Goal: Navigation & Orientation: Find specific page/section

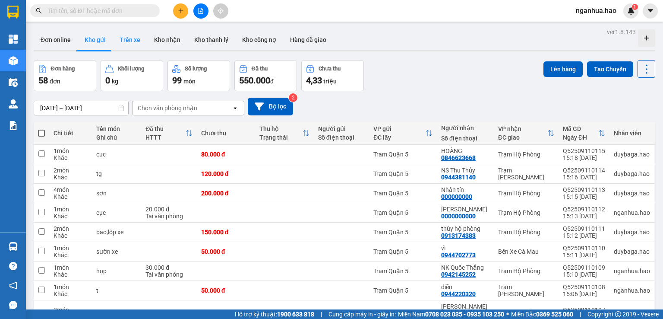
click at [130, 39] on button "Trên xe" at bounding box center [130, 39] width 35 height 21
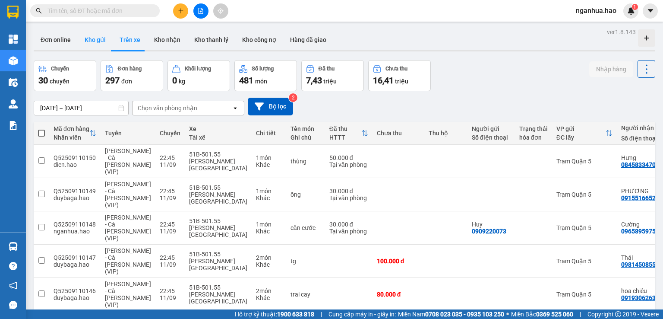
click at [98, 40] on button "Kho gửi" at bounding box center [95, 39] width 35 height 21
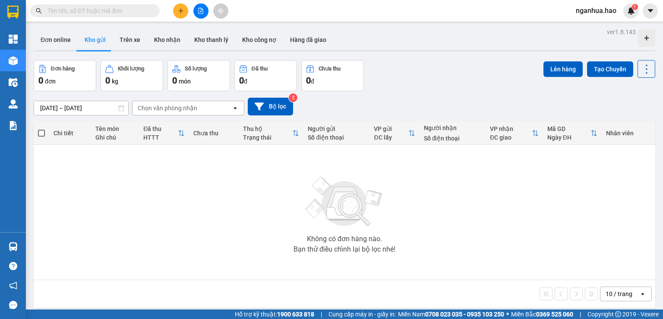
click at [103, 39] on button "Kho gửi" at bounding box center [95, 39] width 35 height 21
click at [130, 35] on button "Trên xe" at bounding box center [130, 39] width 35 height 21
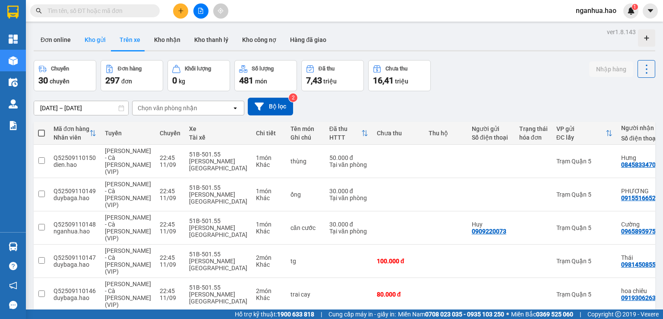
click at [93, 43] on button "Kho gửi" at bounding box center [95, 39] width 35 height 21
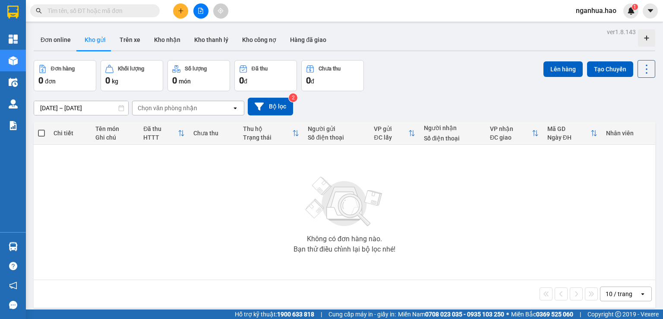
click at [78, 29] on button "Kho gửi" at bounding box center [95, 39] width 35 height 21
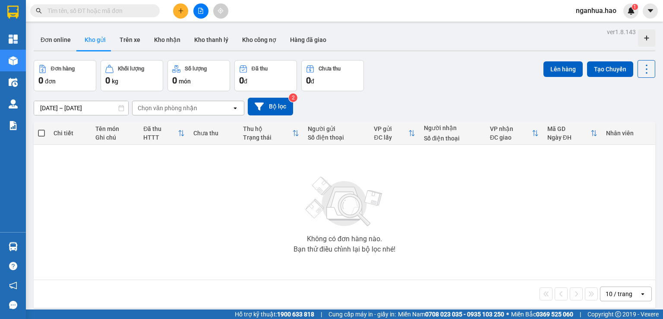
click at [78, 29] on button "Kho gửi" at bounding box center [95, 39] width 35 height 21
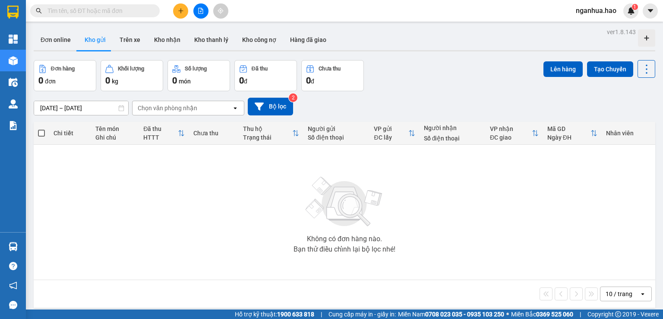
click at [78, 29] on button "Kho gửi" at bounding box center [95, 39] width 35 height 21
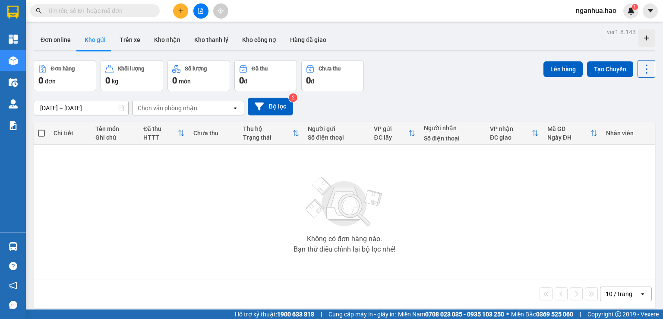
click at [78, 29] on button "Kho gửi" at bounding box center [95, 39] width 35 height 21
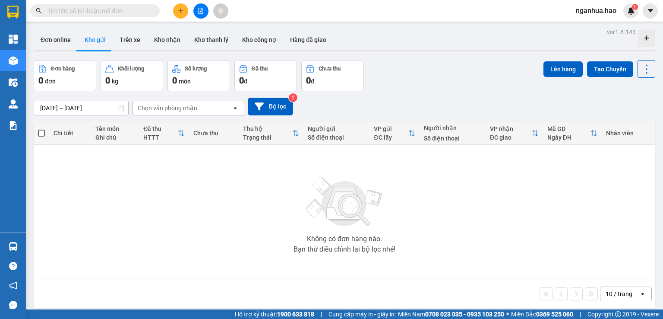
click at [78, 29] on button "Kho gửi" at bounding box center [95, 39] width 35 height 21
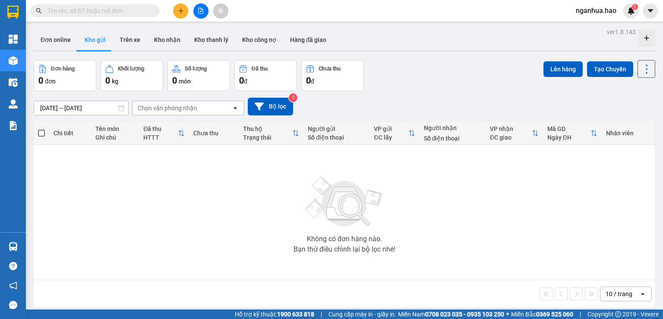
click at [78, 29] on button "Kho gửi" at bounding box center [95, 39] width 35 height 21
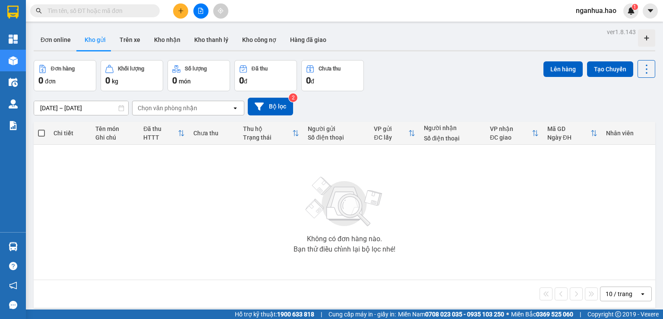
click at [78, 29] on button "Kho gửi" at bounding box center [95, 39] width 35 height 21
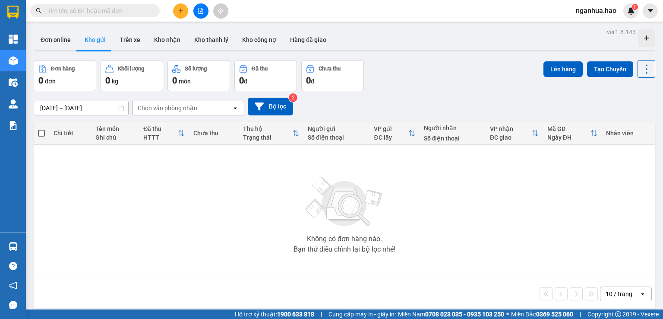
click at [78, 29] on button "Kho gửi" at bounding box center [95, 39] width 35 height 21
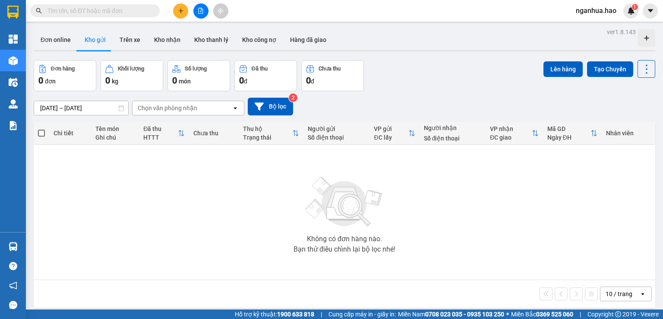
click at [78, 29] on button "Kho gửi" at bounding box center [95, 39] width 35 height 21
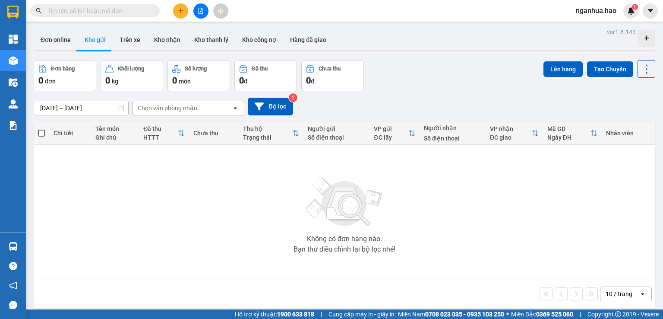
click at [78, 29] on button "Kho gửi" at bounding box center [95, 39] width 35 height 21
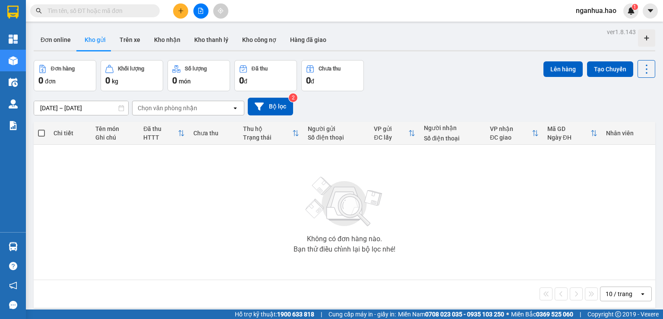
click at [78, 29] on button "Kho gửi" at bounding box center [95, 39] width 35 height 21
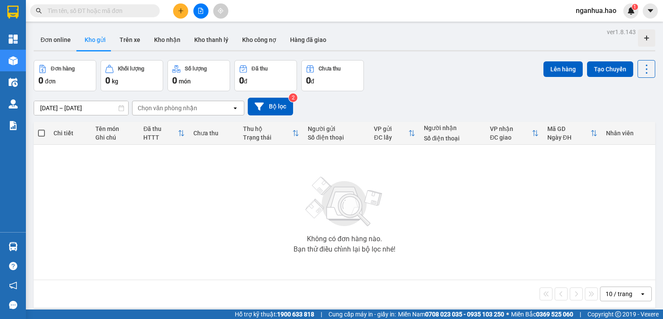
click at [78, 29] on button "Kho gửi" at bounding box center [95, 39] width 35 height 21
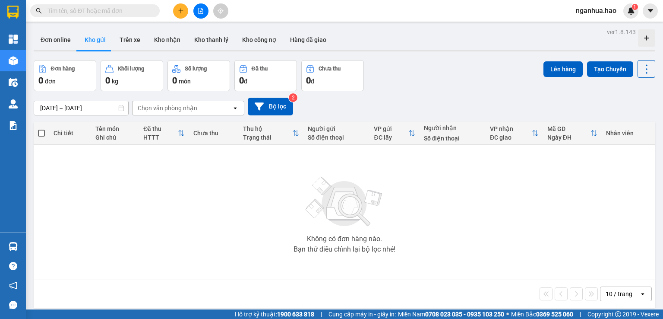
click at [78, 29] on button "Kho gửi" at bounding box center [95, 39] width 35 height 21
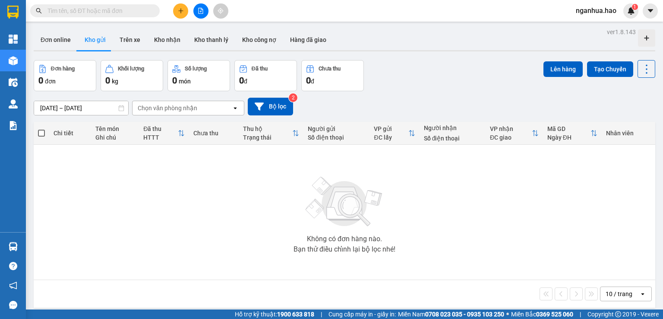
click at [78, 29] on button "Kho gửi" at bounding box center [95, 39] width 35 height 21
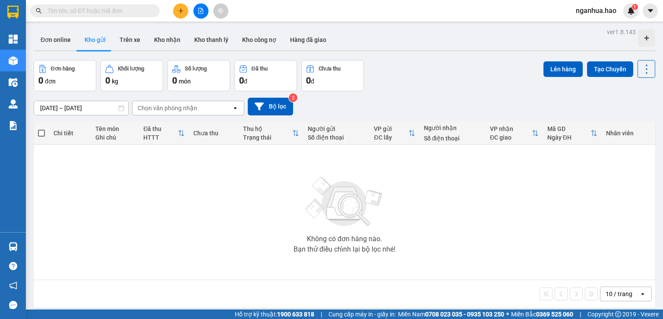
click at [78, 29] on button "Kho gửi" at bounding box center [95, 39] width 35 height 21
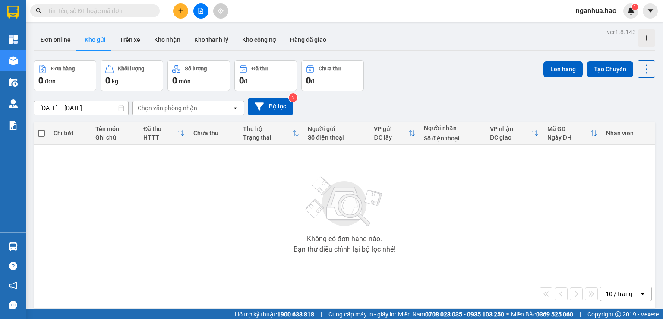
click at [78, 29] on button "Kho gửi" at bounding box center [95, 39] width 35 height 21
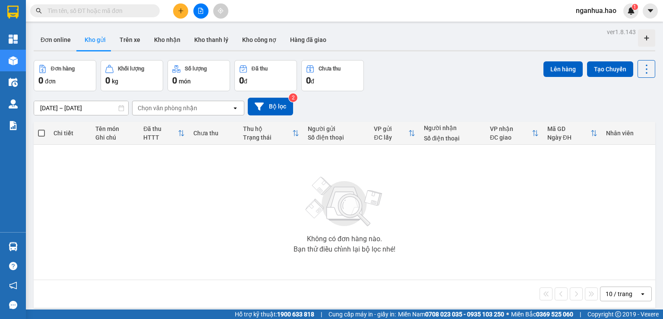
click at [78, 29] on button "Kho gửi" at bounding box center [95, 39] width 35 height 21
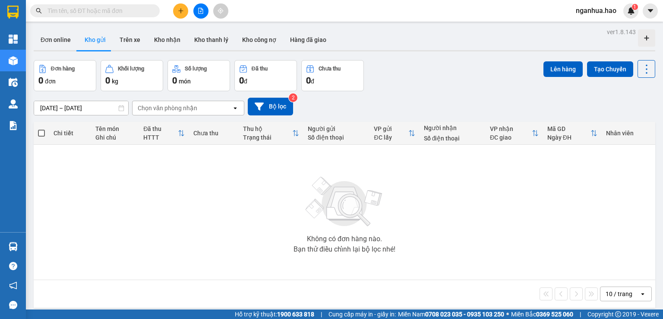
click at [78, 29] on button "Kho gửi" at bounding box center [95, 39] width 35 height 21
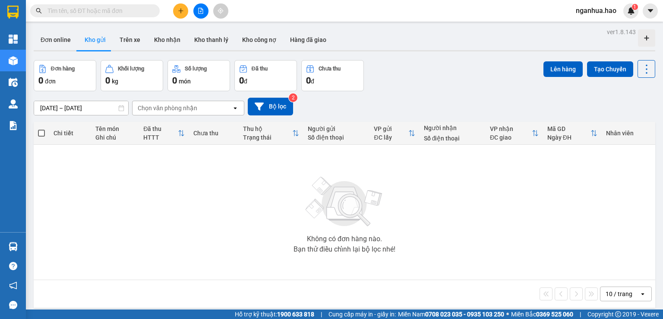
click at [78, 29] on button "Kho gửi" at bounding box center [95, 39] width 35 height 21
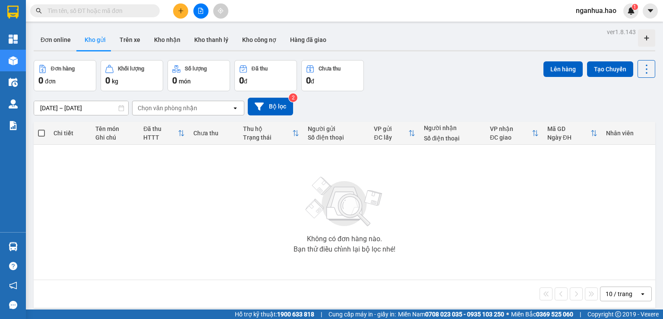
click at [78, 29] on button "Kho gửi" at bounding box center [95, 39] width 35 height 21
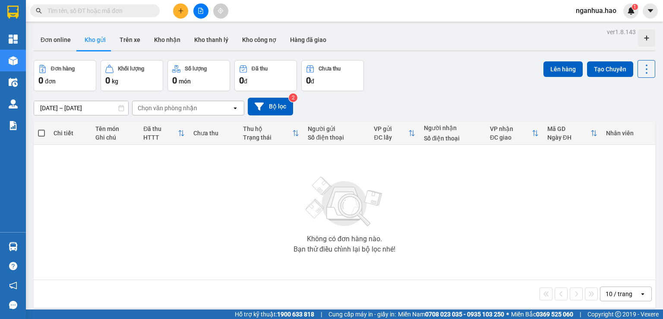
click at [78, 29] on button "Kho gửi" at bounding box center [95, 39] width 35 height 21
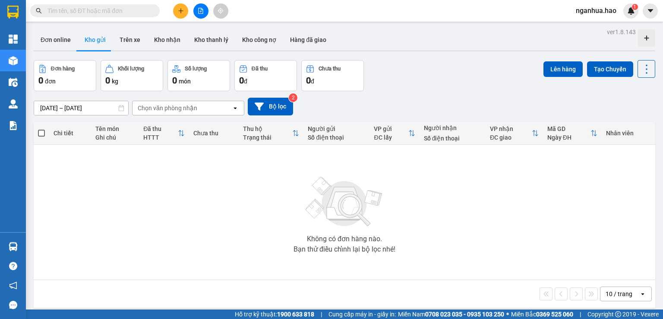
click at [78, 29] on button "Kho gửi" at bounding box center [95, 39] width 35 height 21
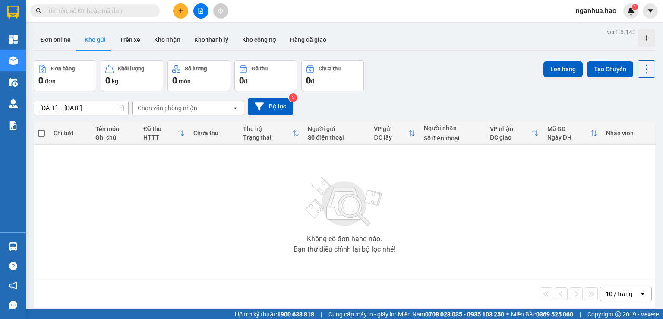
click at [78, 29] on button "Kho gửi" at bounding box center [95, 39] width 35 height 21
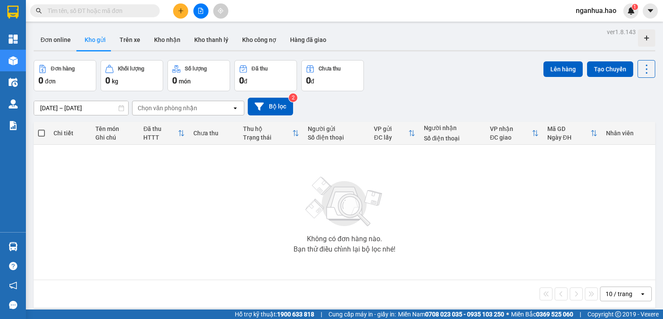
click at [78, 29] on button "Kho gửi" at bounding box center [95, 39] width 35 height 21
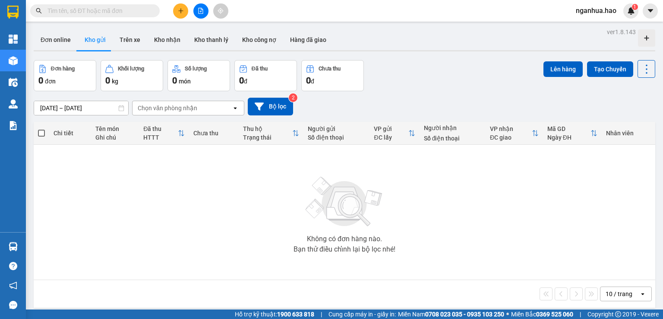
click at [78, 29] on button "Kho gửi" at bounding box center [95, 39] width 35 height 21
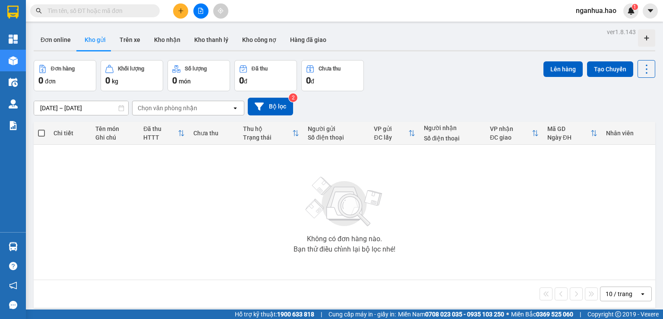
click at [78, 29] on button "Kho gửi" at bounding box center [95, 39] width 35 height 21
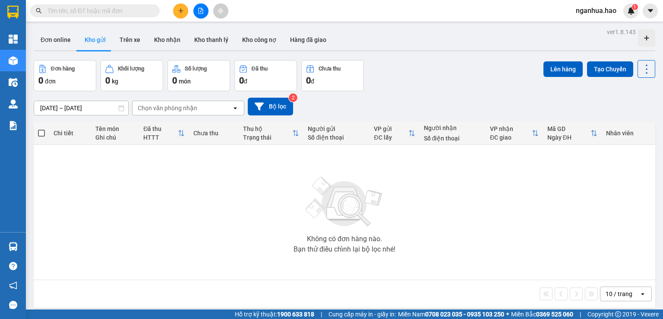
click at [78, 29] on button "Kho gửi" at bounding box center [95, 39] width 35 height 21
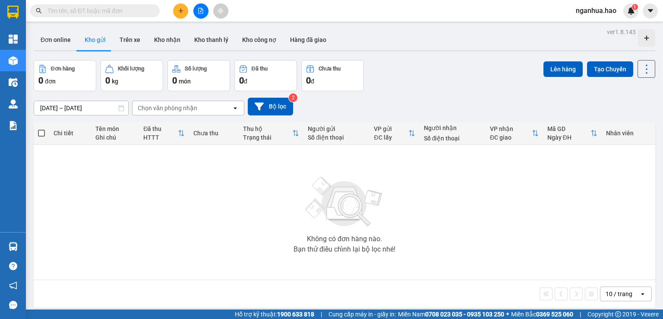
click at [78, 29] on button "Kho gửi" at bounding box center [95, 39] width 35 height 21
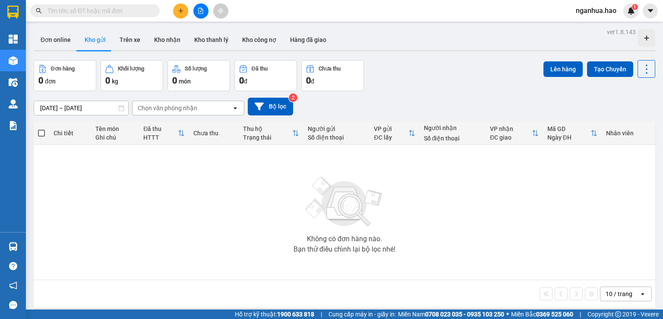
click at [78, 29] on button "Kho gửi" at bounding box center [95, 39] width 35 height 21
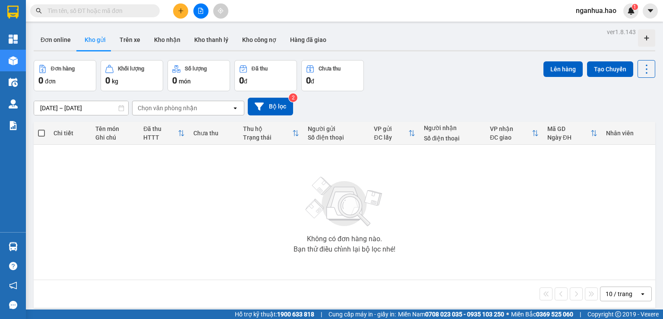
click at [78, 29] on button "Kho gửi" at bounding box center [95, 39] width 35 height 21
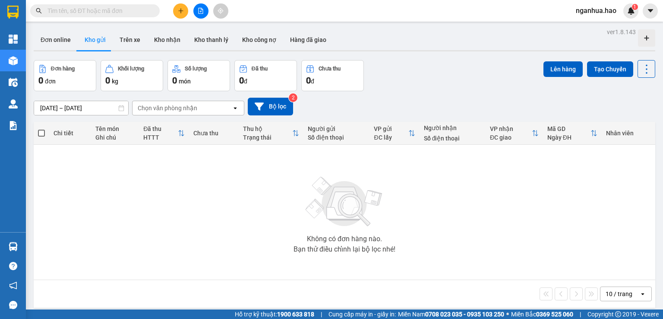
click at [78, 29] on button "Kho gửi" at bounding box center [95, 39] width 35 height 21
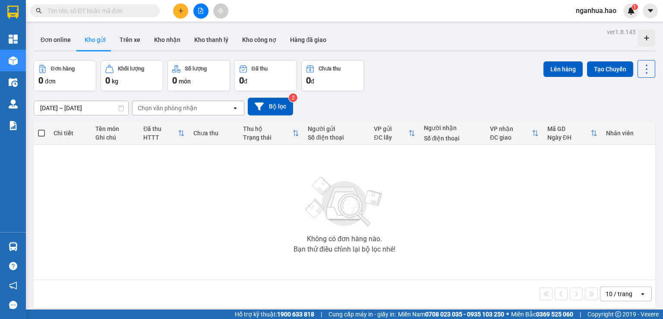
click at [78, 29] on button "Kho gửi" at bounding box center [95, 39] width 35 height 21
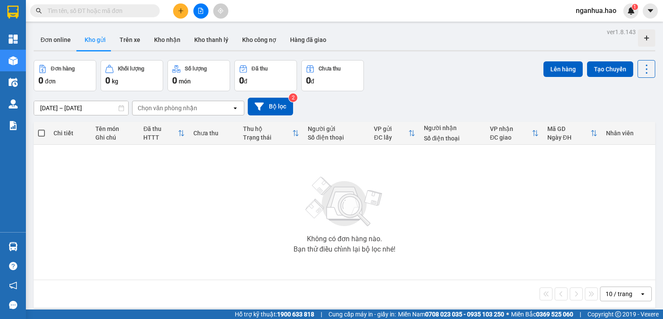
click at [78, 29] on button "Kho gửi" at bounding box center [95, 39] width 35 height 21
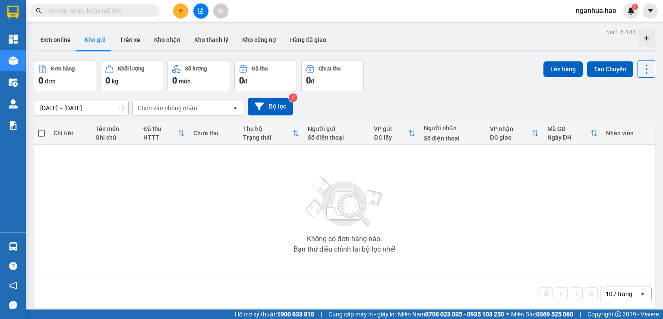
click at [78, 29] on button "Kho gửi" at bounding box center [95, 39] width 35 height 21
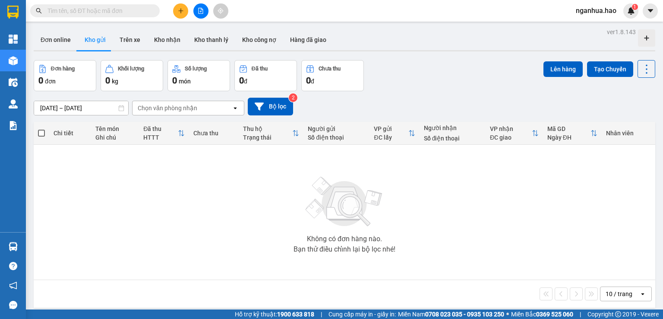
click at [78, 29] on button "Kho gửi" at bounding box center [95, 39] width 35 height 21
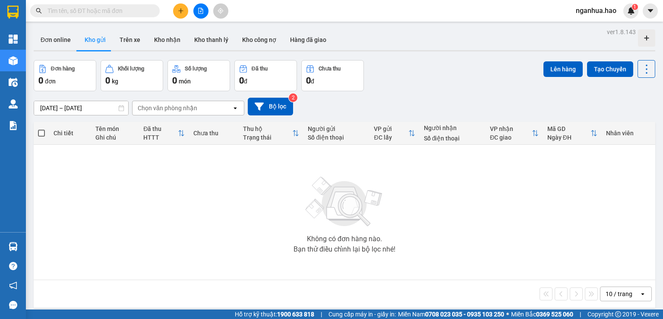
click at [78, 29] on button "Kho gửi" at bounding box center [95, 39] width 35 height 21
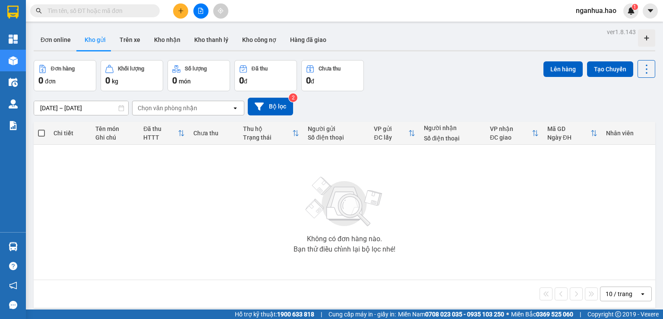
click at [78, 29] on button "Kho gửi" at bounding box center [95, 39] width 35 height 21
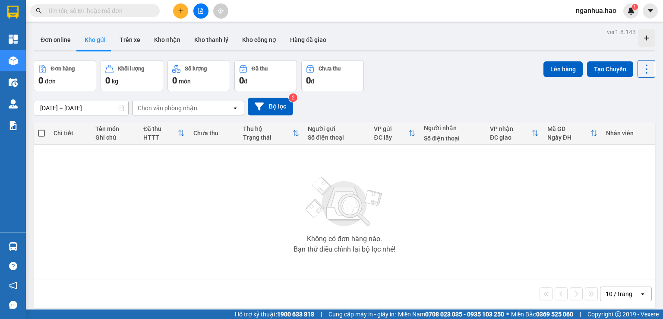
click at [78, 29] on button "Kho gửi" at bounding box center [95, 39] width 35 height 21
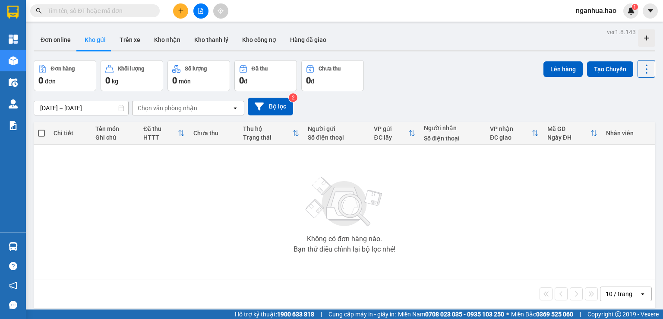
click at [78, 29] on button "Kho gửi" at bounding box center [95, 39] width 35 height 21
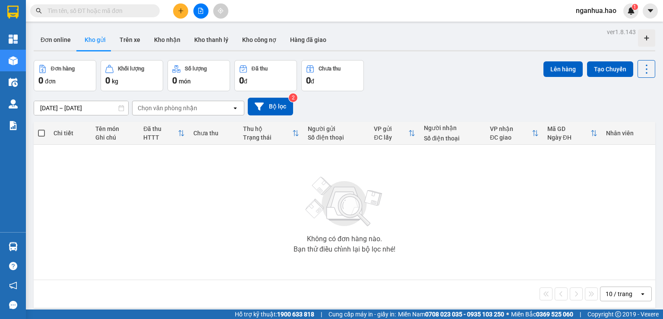
click at [78, 29] on button "Kho gửi" at bounding box center [95, 39] width 35 height 21
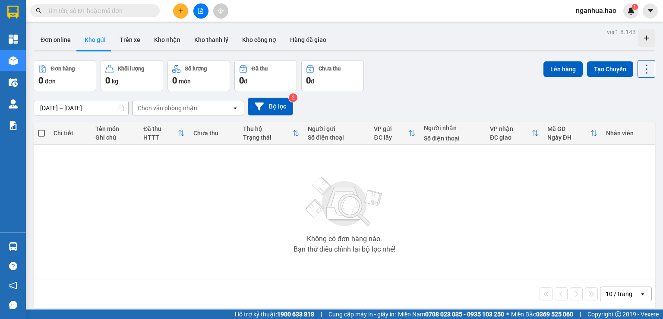
click at [78, 29] on button "Kho gửi" at bounding box center [95, 39] width 35 height 21
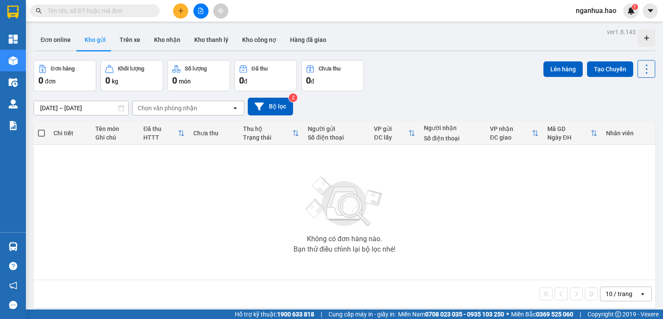
click at [78, 29] on button "Kho gửi" at bounding box center [95, 39] width 35 height 21
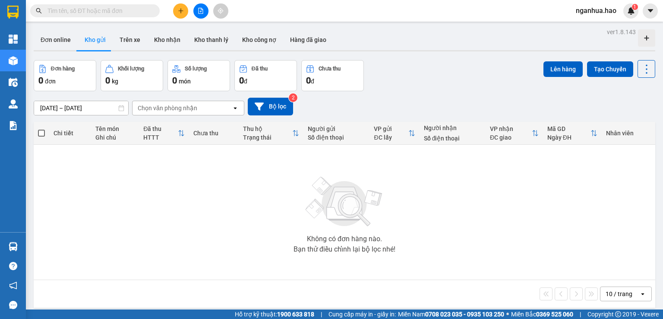
click at [78, 29] on button "Kho gửi" at bounding box center [95, 39] width 35 height 21
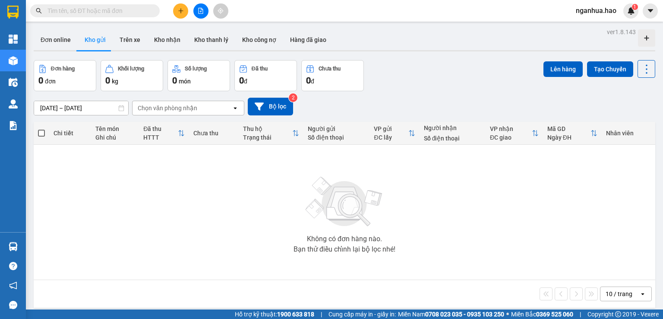
click at [78, 29] on button "Kho gửi" at bounding box center [95, 39] width 35 height 21
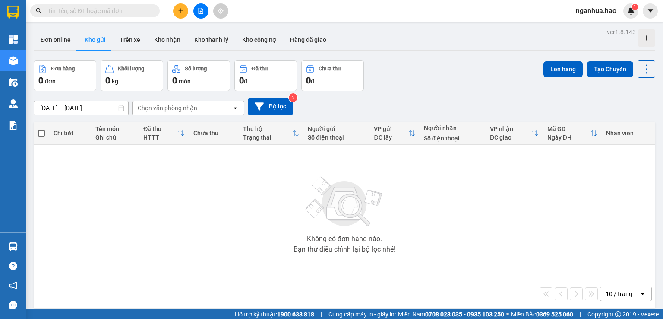
click at [78, 29] on button "Kho gửi" at bounding box center [95, 39] width 35 height 21
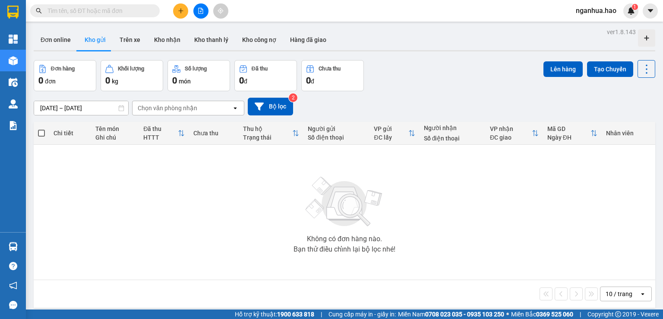
click at [78, 29] on button "Kho gửi" at bounding box center [95, 39] width 35 height 21
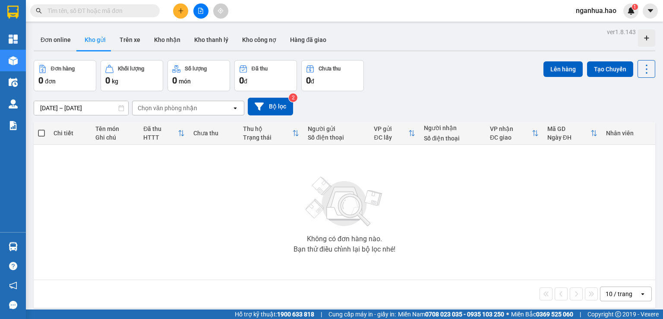
click at [78, 29] on button "Kho gửi" at bounding box center [95, 39] width 35 height 21
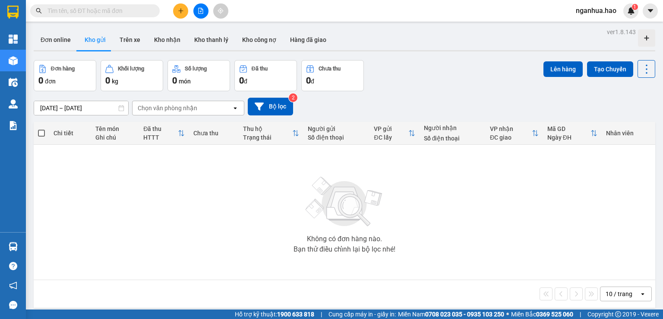
click at [78, 29] on button "Kho gửi" at bounding box center [95, 39] width 35 height 21
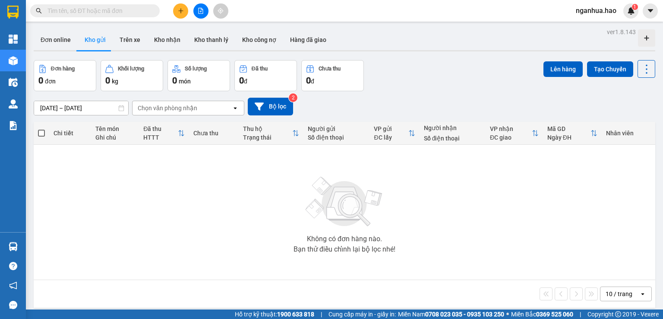
click at [78, 29] on button "Kho gửi" at bounding box center [95, 39] width 35 height 21
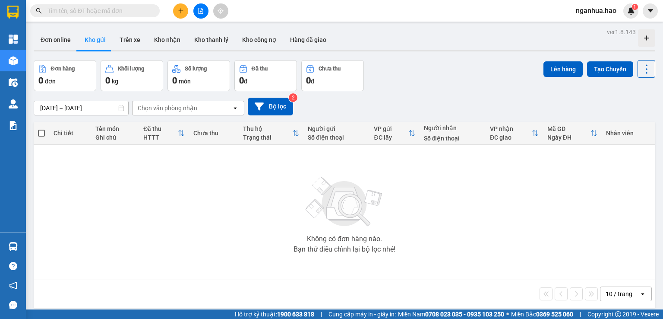
click at [78, 29] on button "Kho gửi" at bounding box center [95, 39] width 35 height 21
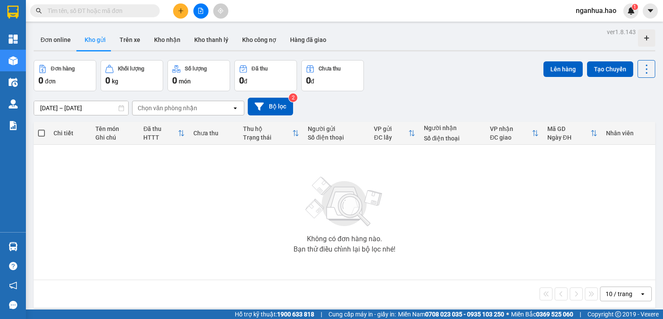
click at [78, 29] on button "Kho gửi" at bounding box center [95, 39] width 35 height 21
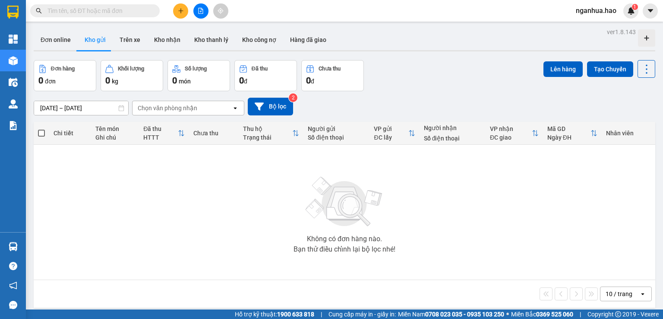
click at [78, 29] on button "Kho gửi" at bounding box center [95, 39] width 35 height 21
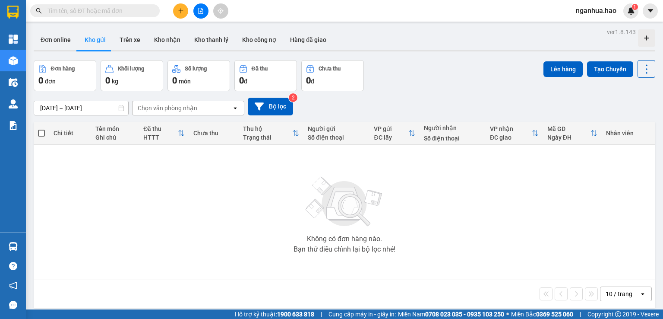
click at [78, 29] on button "Kho gửi" at bounding box center [95, 39] width 35 height 21
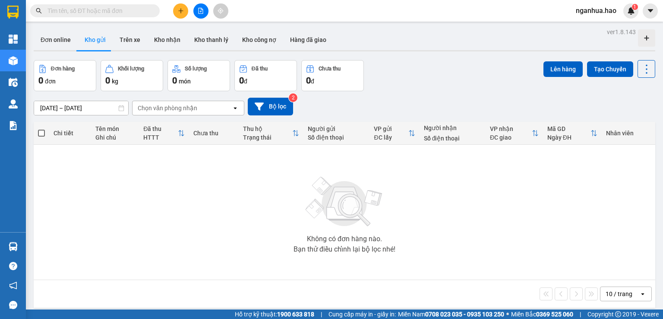
click at [78, 29] on button "Kho gửi" at bounding box center [95, 39] width 35 height 21
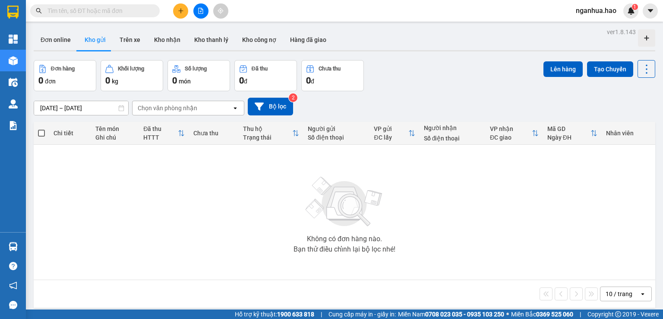
click at [78, 29] on button "Kho gửi" at bounding box center [95, 39] width 35 height 21
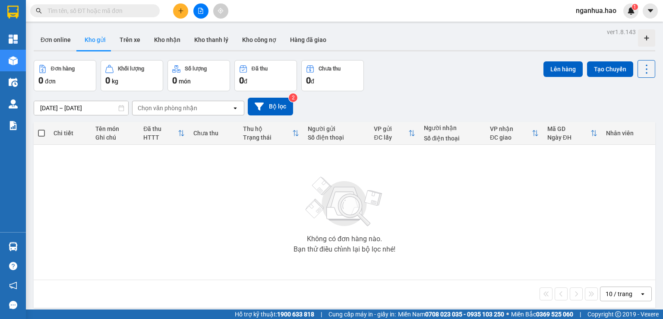
click at [78, 29] on button "Kho gửi" at bounding box center [95, 39] width 35 height 21
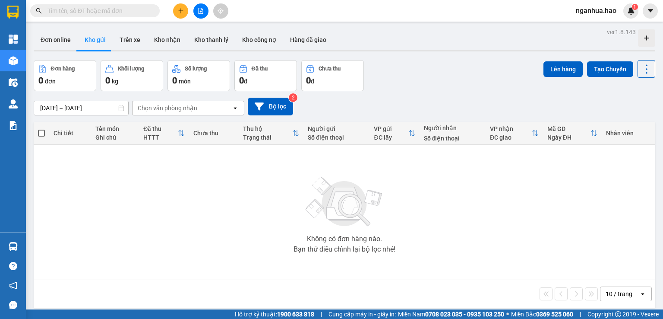
click at [78, 29] on button "Kho gửi" at bounding box center [95, 39] width 35 height 21
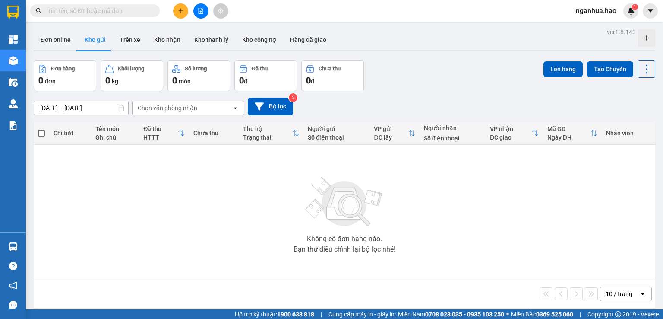
click at [78, 29] on button "Kho gửi" at bounding box center [95, 39] width 35 height 21
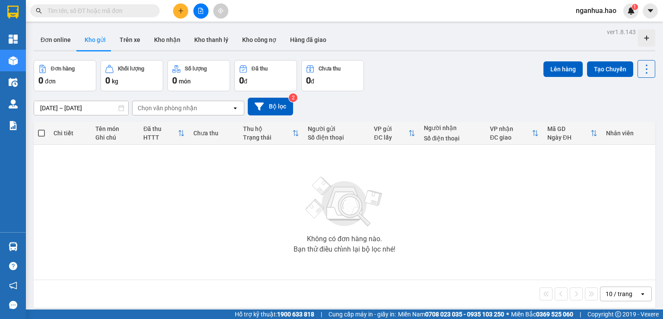
click at [78, 29] on button "Kho gửi" at bounding box center [95, 39] width 35 height 21
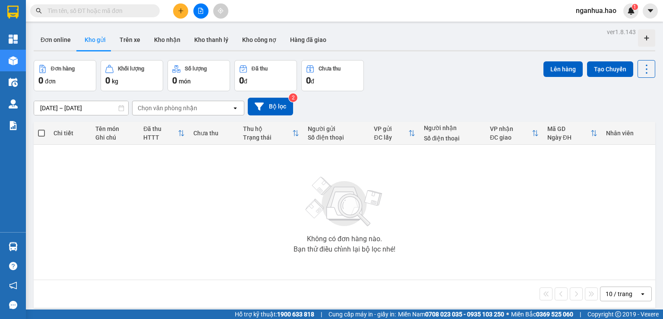
click at [78, 29] on button "Kho gửi" at bounding box center [95, 39] width 35 height 21
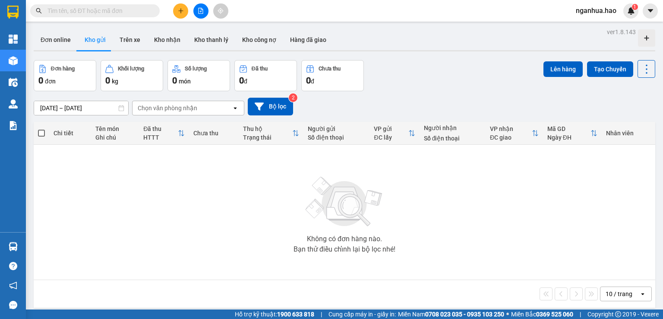
click at [78, 29] on button "Kho gửi" at bounding box center [95, 39] width 35 height 21
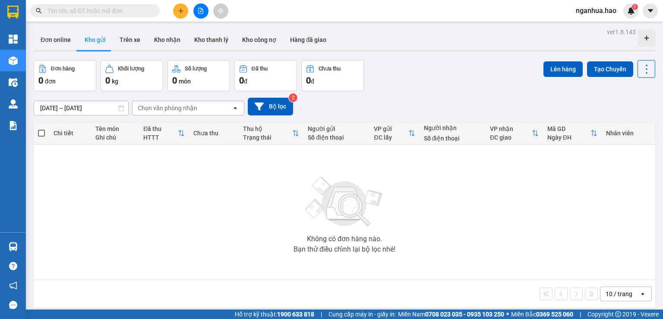
click at [78, 29] on button "Kho gửi" at bounding box center [95, 39] width 35 height 21
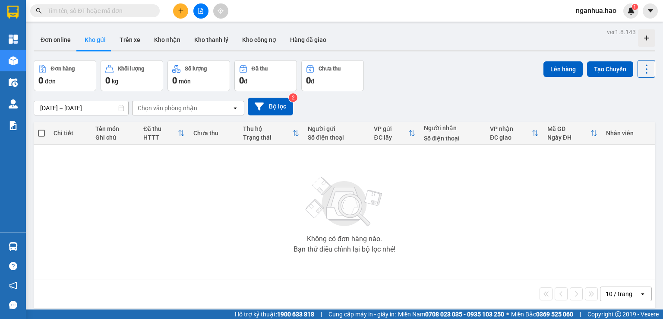
click at [78, 29] on button "Kho gửi" at bounding box center [95, 39] width 35 height 21
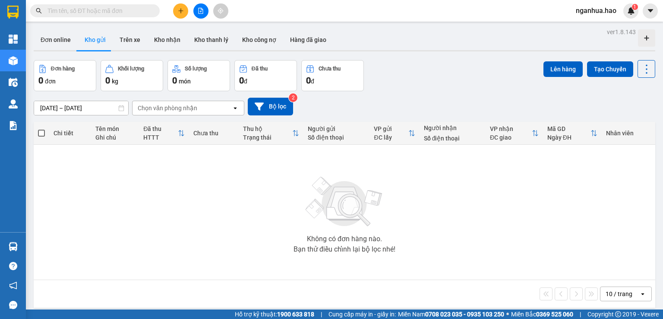
click at [78, 29] on button "Kho gửi" at bounding box center [95, 39] width 35 height 21
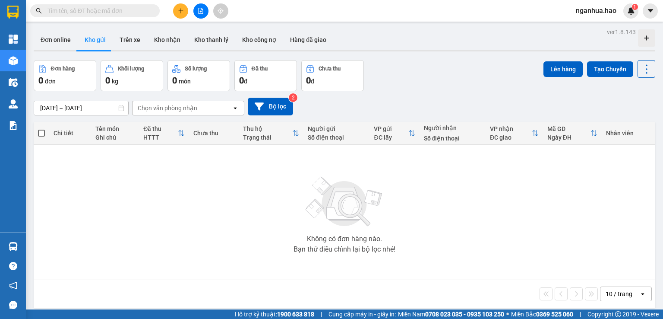
click at [78, 29] on button "Kho gửi" at bounding box center [95, 39] width 35 height 21
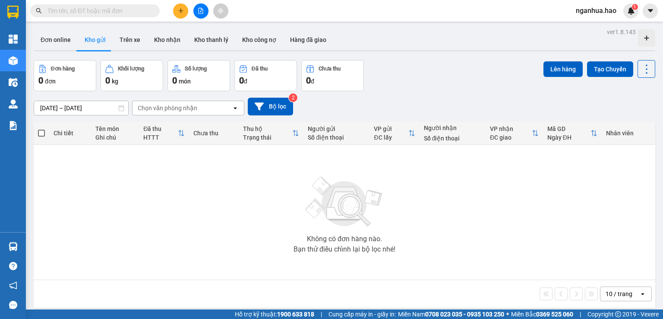
click at [78, 29] on button "Kho gửi" at bounding box center [95, 39] width 35 height 21
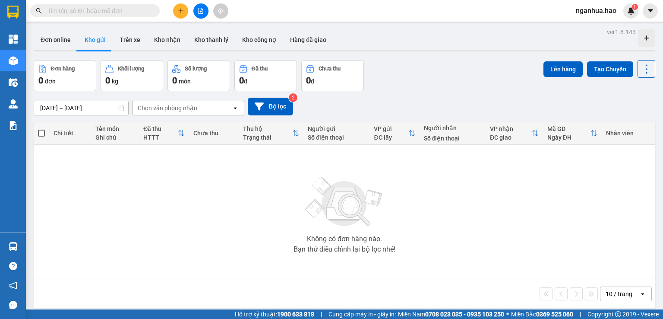
click at [78, 29] on button "Kho gửi" at bounding box center [95, 39] width 35 height 21
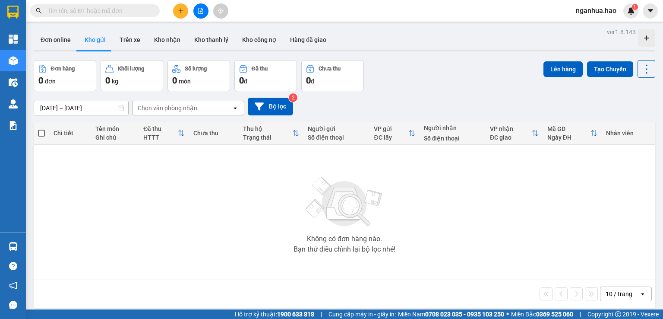
click at [78, 29] on button "Kho gửi" at bounding box center [95, 39] width 35 height 21
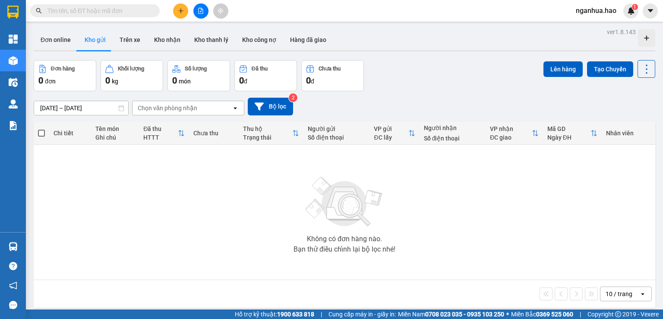
click at [78, 29] on button "Kho gửi" at bounding box center [95, 39] width 35 height 21
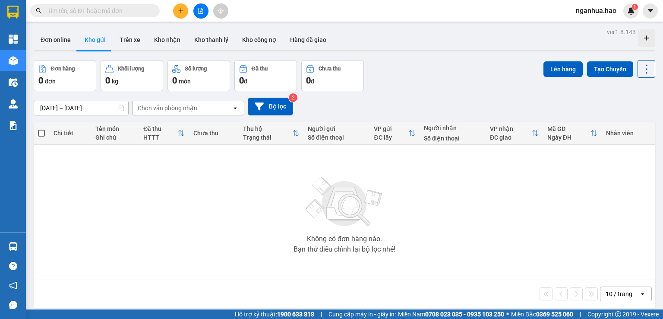
click at [78, 29] on button "Kho gửi" at bounding box center [95, 39] width 35 height 21
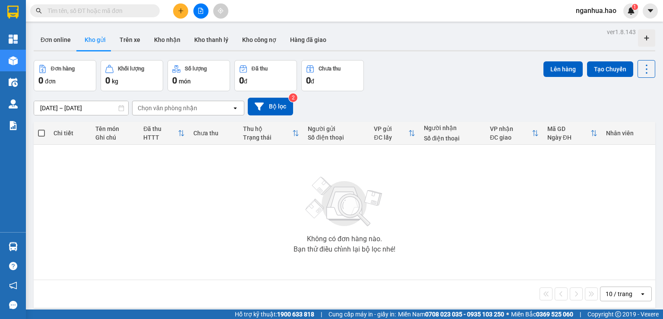
click at [78, 29] on button "Kho gửi" at bounding box center [95, 39] width 35 height 21
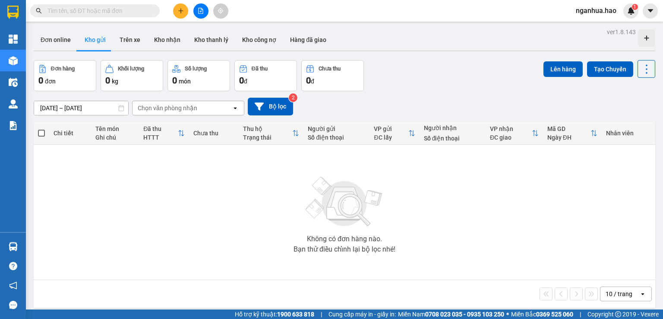
click at [78, 29] on button "Kho gửi" at bounding box center [95, 39] width 35 height 21
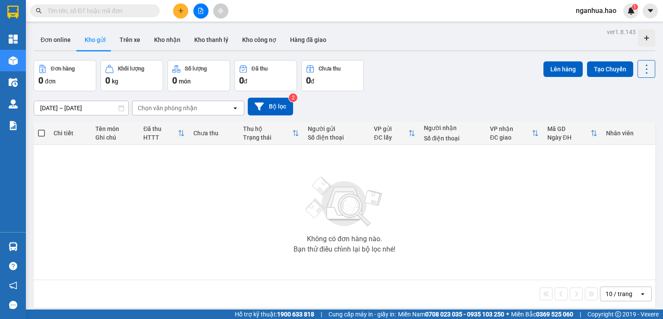
click at [78, 29] on button "Kho gửi" at bounding box center [95, 39] width 35 height 21
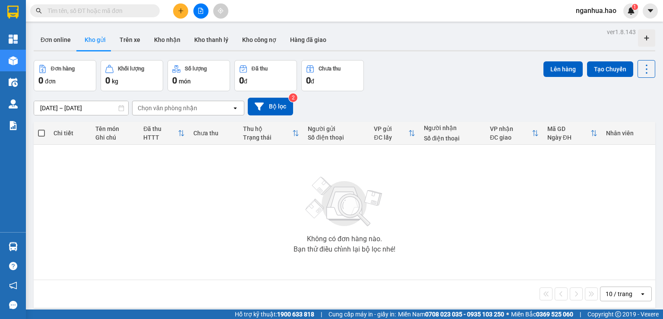
click at [78, 29] on button "Kho gửi" at bounding box center [95, 39] width 35 height 21
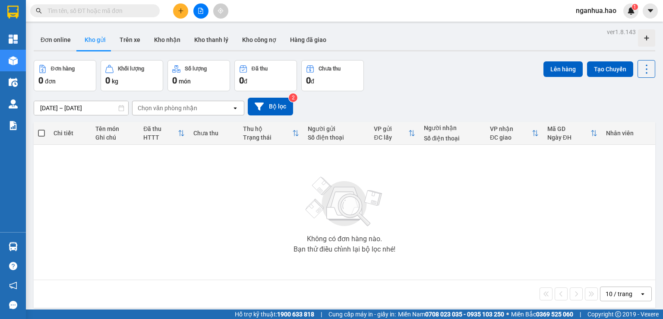
click at [78, 29] on button "Kho gửi" at bounding box center [95, 39] width 35 height 21
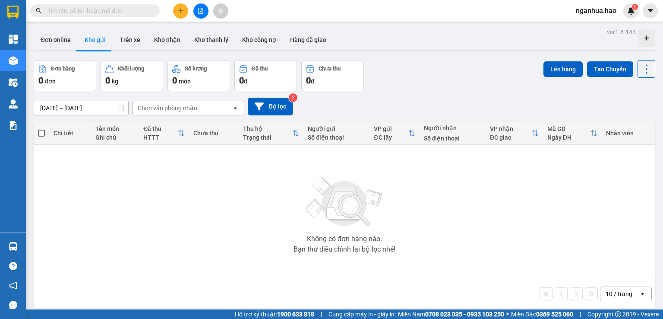
click at [78, 29] on button "Kho gửi" at bounding box center [95, 39] width 35 height 21
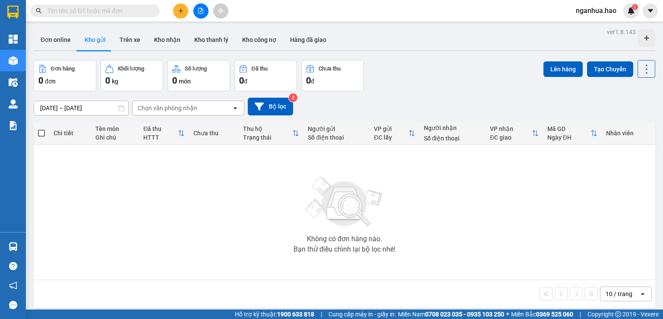
click at [78, 29] on button "Kho gửi" at bounding box center [95, 39] width 35 height 21
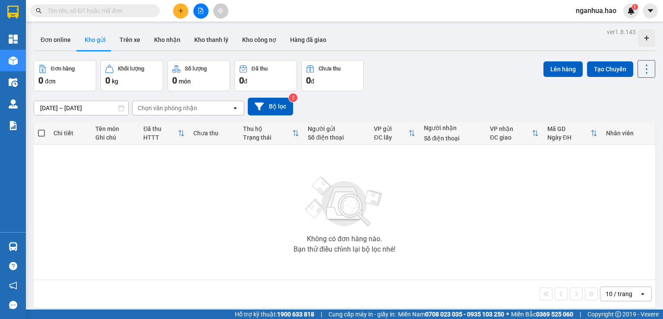
click at [78, 29] on button "Kho gửi" at bounding box center [95, 39] width 35 height 21
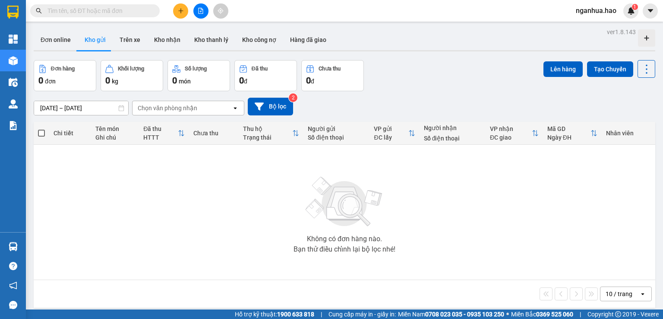
click at [78, 29] on button "Kho gửi" at bounding box center [95, 39] width 35 height 21
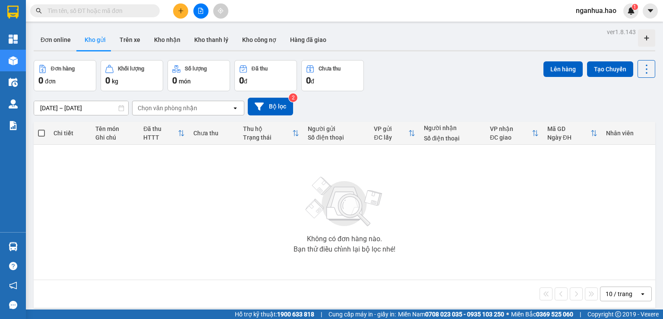
click at [78, 29] on button "Kho gửi" at bounding box center [95, 39] width 35 height 21
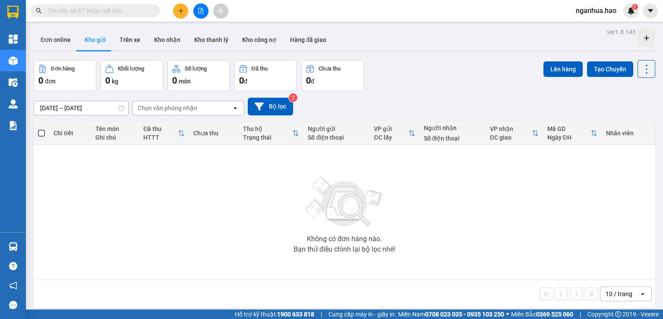
click at [78, 29] on button "Kho gửi" at bounding box center [95, 39] width 35 height 21
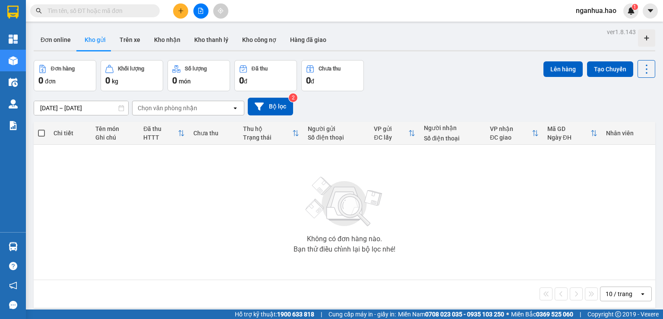
click at [78, 29] on button "Kho gửi" at bounding box center [95, 39] width 35 height 21
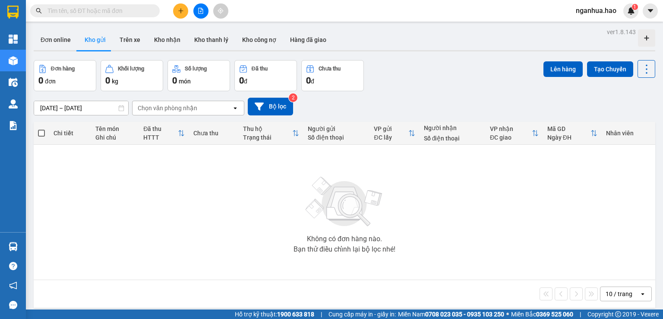
click at [78, 29] on button "Kho gửi" at bounding box center [95, 39] width 35 height 21
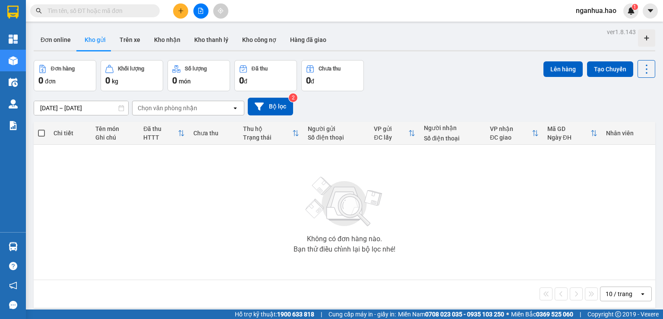
click at [78, 29] on button "Kho gửi" at bounding box center [95, 39] width 35 height 21
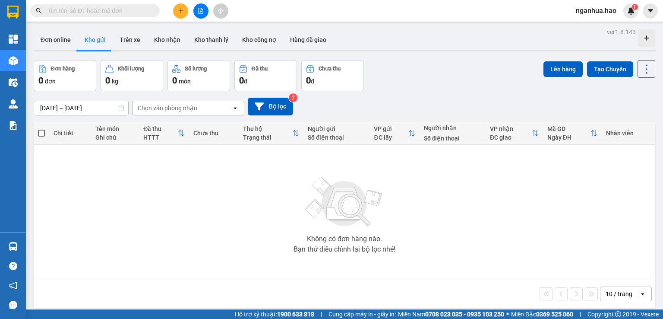
click at [78, 29] on button "Kho gửi" at bounding box center [95, 39] width 35 height 21
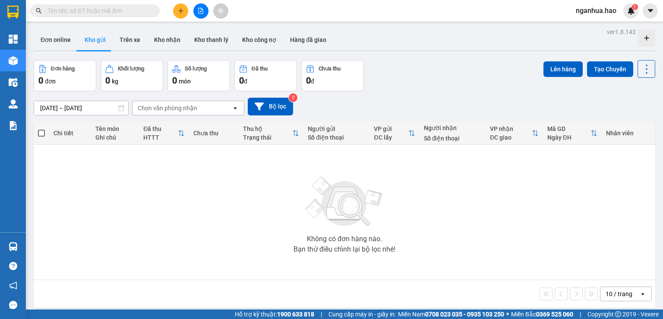
click at [78, 29] on button "Kho gửi" at bounding box center [95, 39] width 35 height 21
